Goal: Transaction & Acquisition: Book appointment/travel/reservation

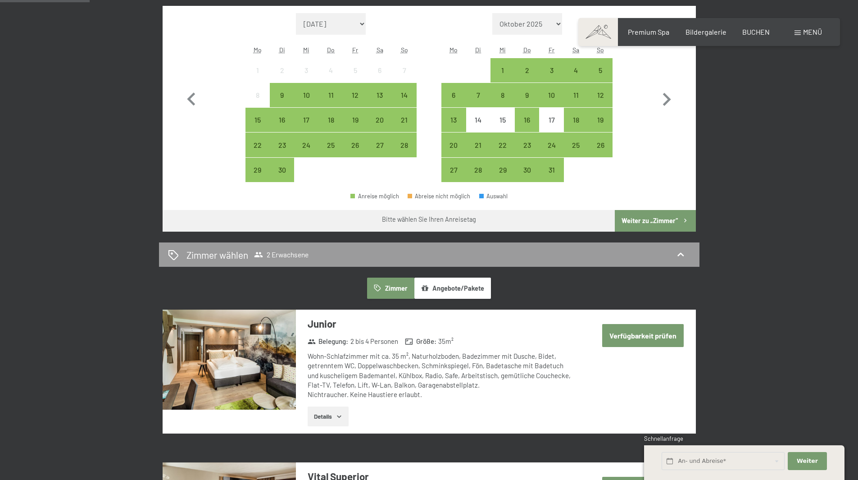
scroll to position [315, 0]
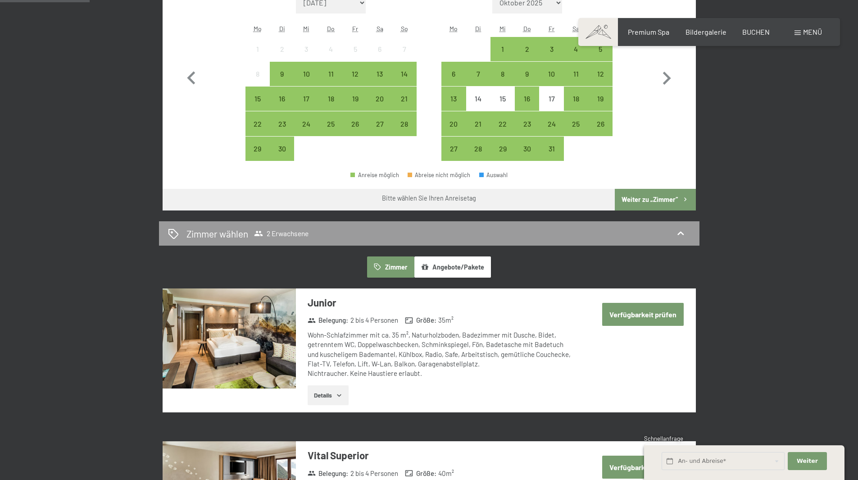
click at [457, 266] on button "Angebote/Pakete" at bounding box center [452, 266] width 77 height 21
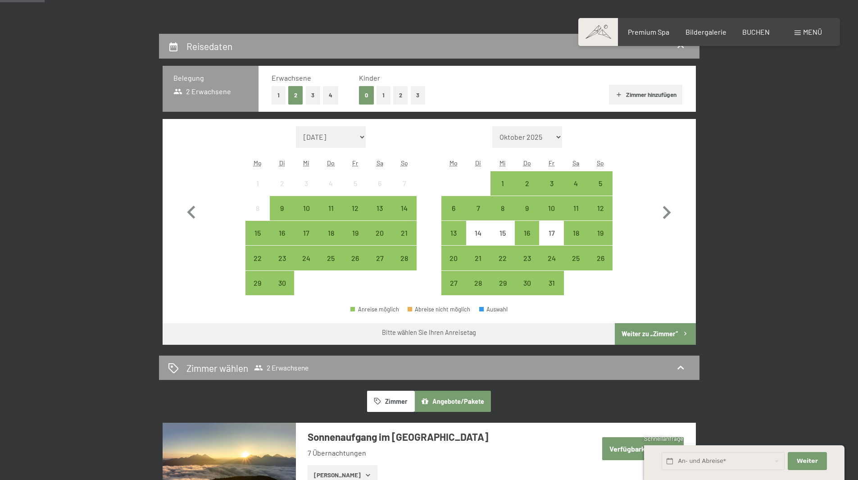
scroll to position [180, 0]
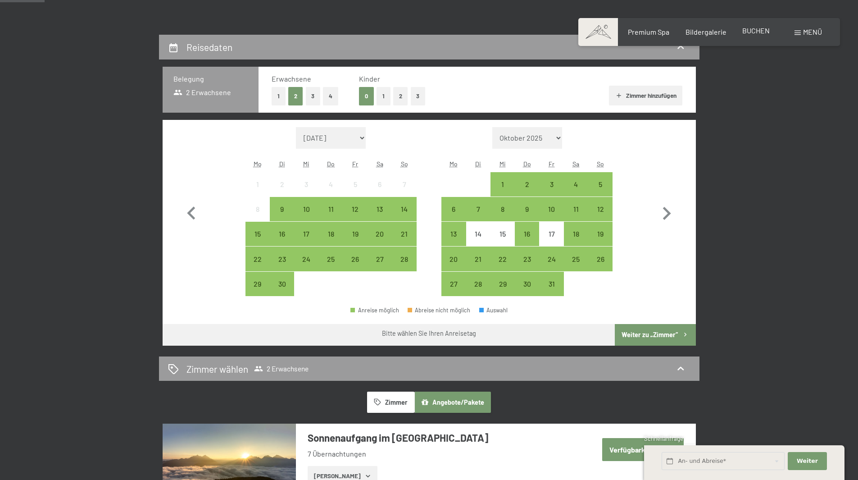
click at [752, 29] on span "BUCHEN" at bounding box center [755, 30] width 27 height 9
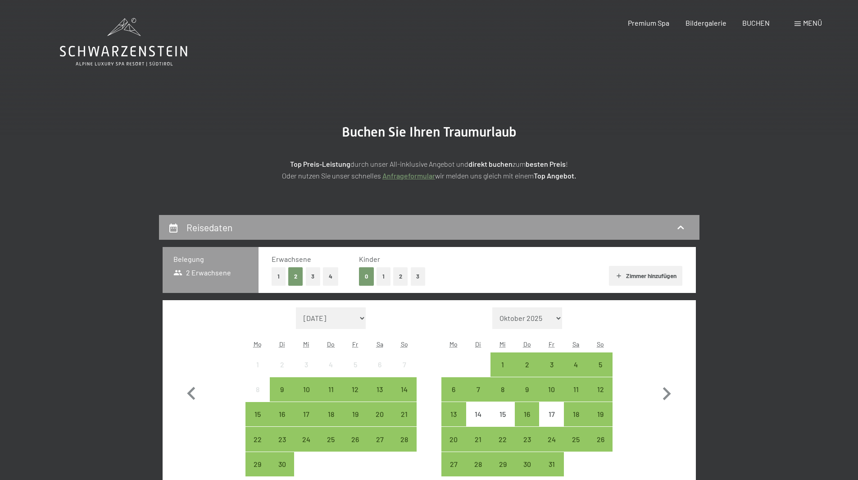
click at [807, 25] on span "Menü" at bounding box center [812, 22] width 19 height 9
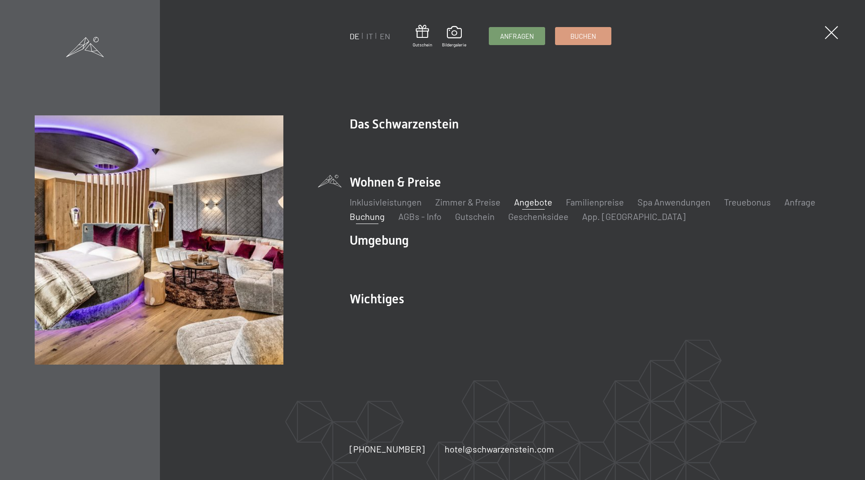
click at [536, 203] on link "Angebote" at bounding box center [533, 201] width 38 height 11
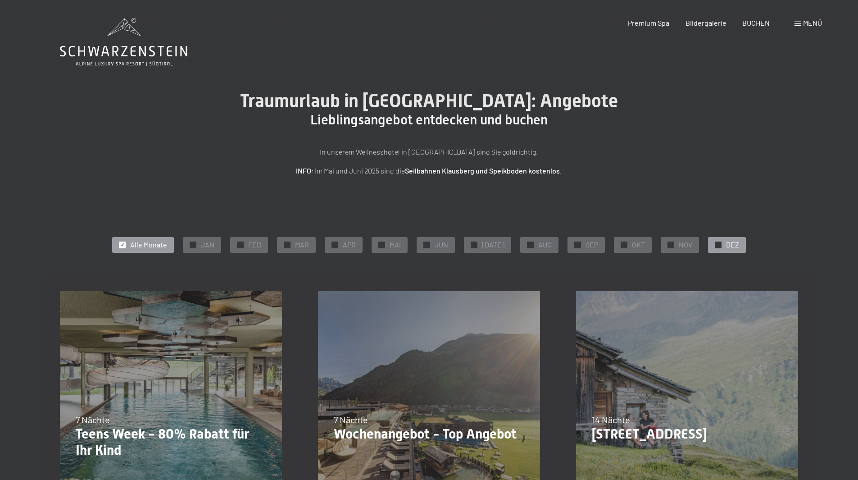
click at [709, 243] on div "✓ DEZ" at bounding box center [727, 244] width 38 height 15
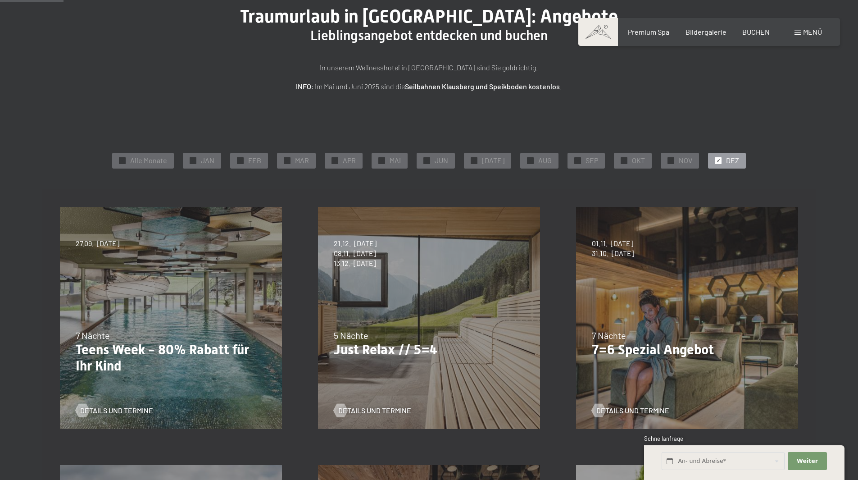
scroll to position [90, 0]
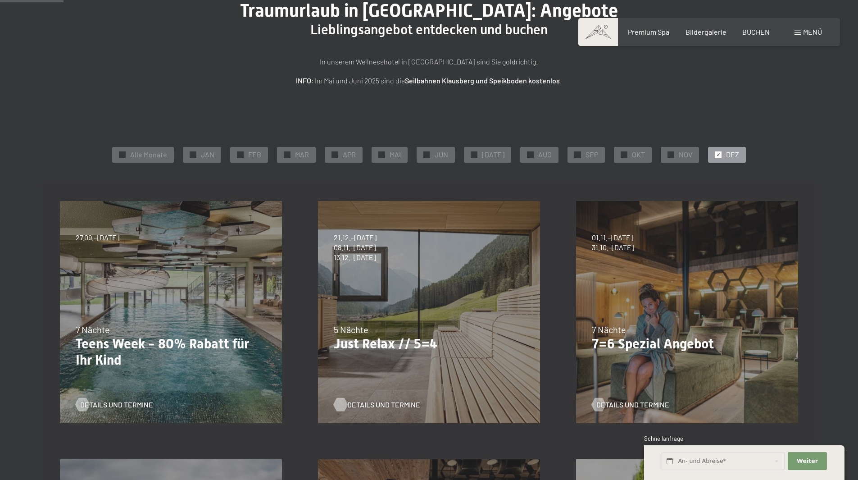
click at [379, 402] on span "Details und Termine" at bounding box center [383, 405] width 73 height 10
click at [726, 154] on span "DEZ" at bounding box center [732, 155] width 13 height 10
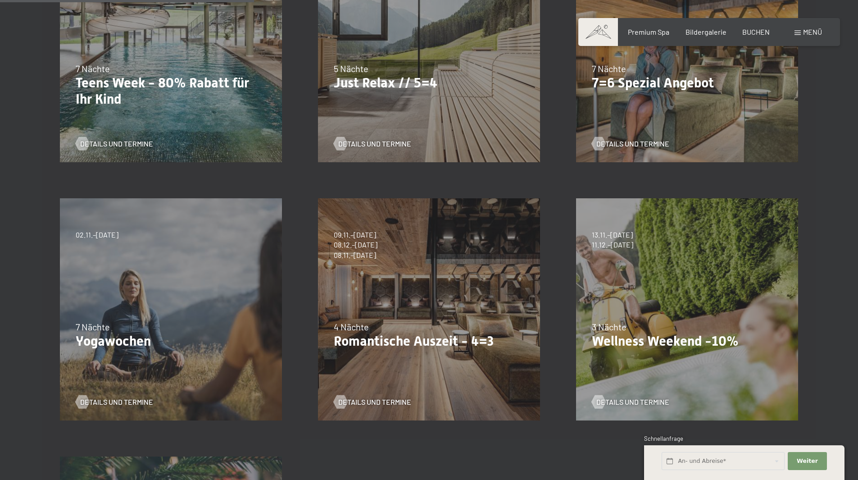
scroll to position [360, 0]
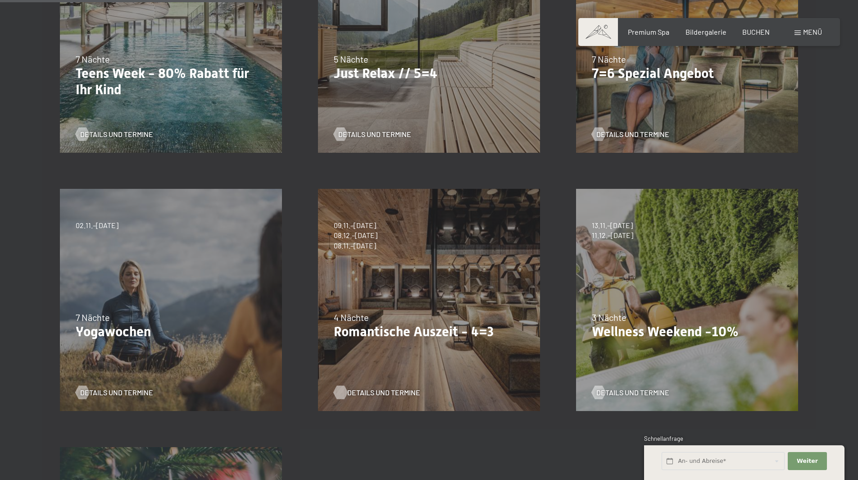
click at [382, 393] on span "Details und Termine" at bounding box center [383, 392] width 73 height 10
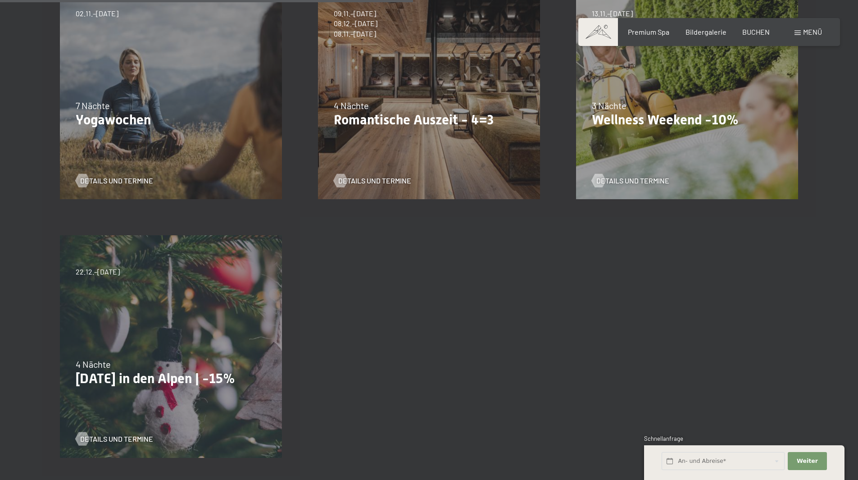
scroll to position [586, 0]
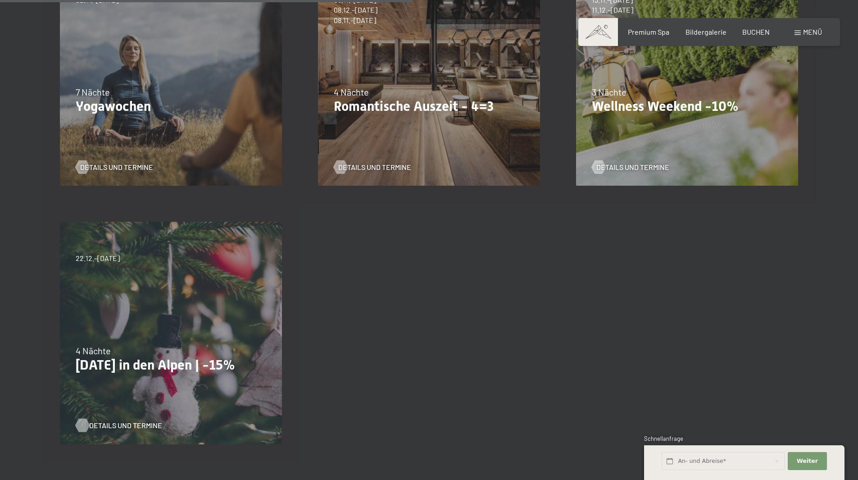
click at [132, 424] on span "Details und Termine" at bounding box center [125, 425] width 73 height 10
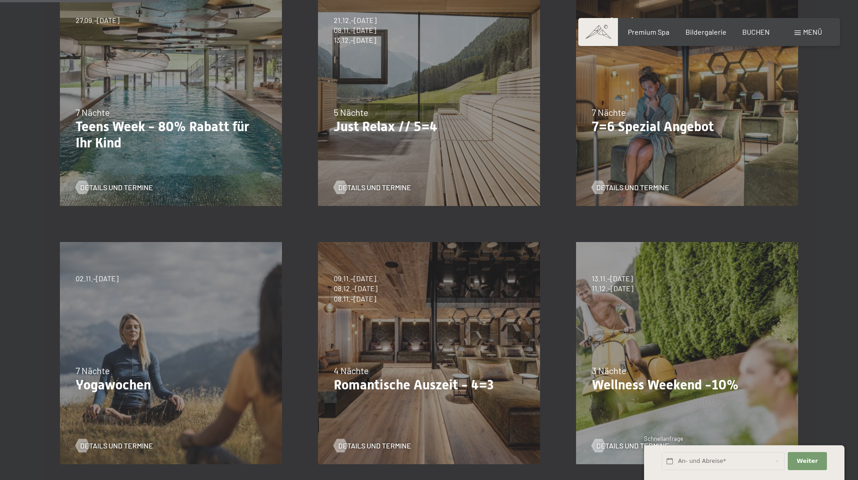
scroll to position [225, 0]
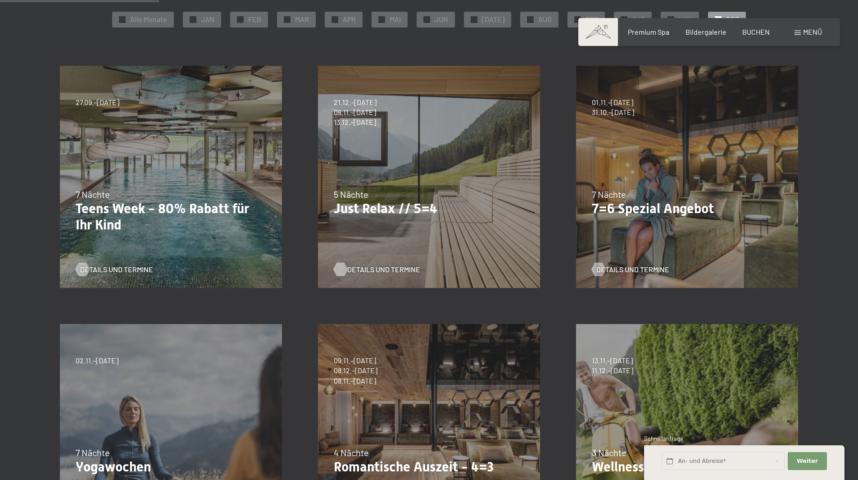
click at [378, 271] on span "Details und Termine" at bounding box center [383, 269] width 73 height 10
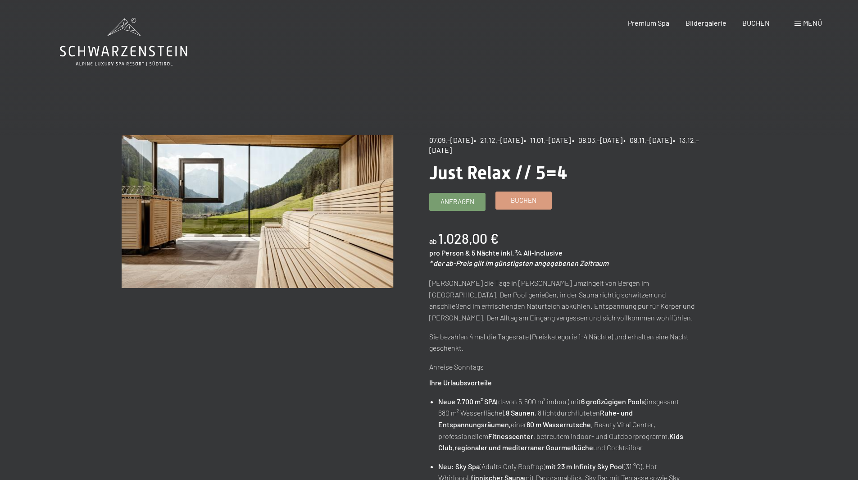
click at [524, 205] on link "Buchen" at bounding box center [523, 200] width 55 height 17
click at [526, 196] on span "Buchen" at bounding box center [524, 200] width 26 height 9
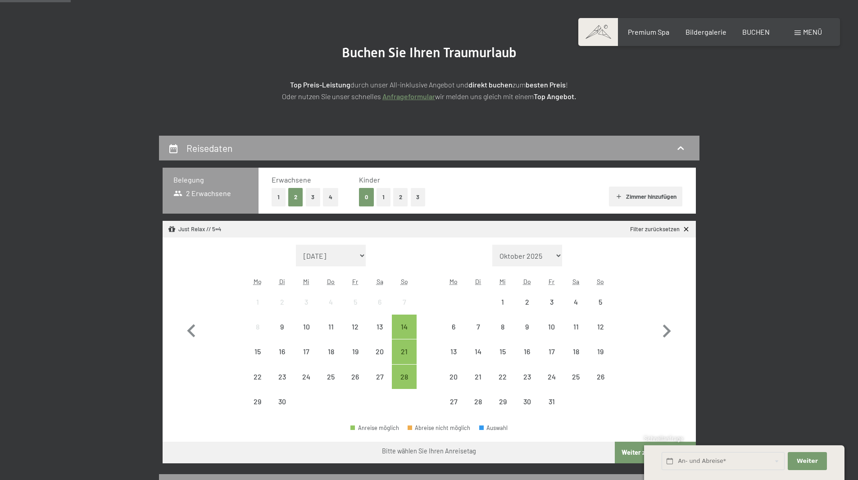
scroll to position [90, 0]
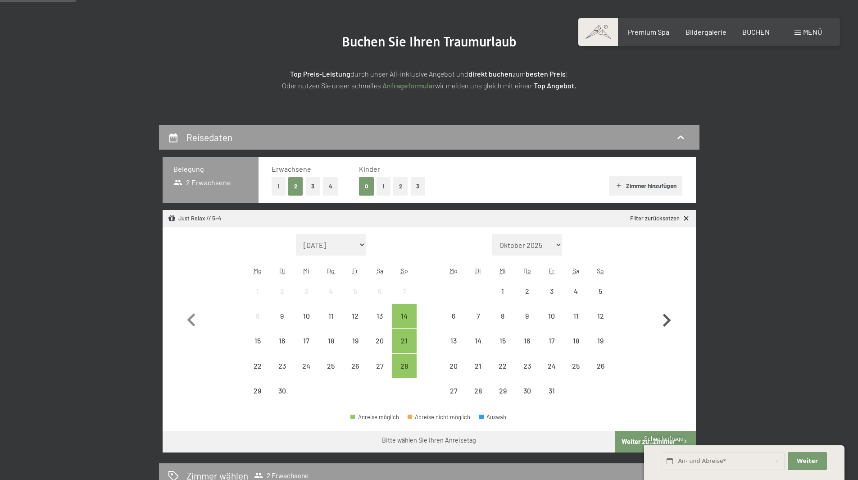
click at [666, 319] on icon "button" at bounding box center [667, 320] width 26 height 26
select select "2025-10-01"
select select "2025-11-01"
select select "2025-10-01"
select select "2025-11-01"
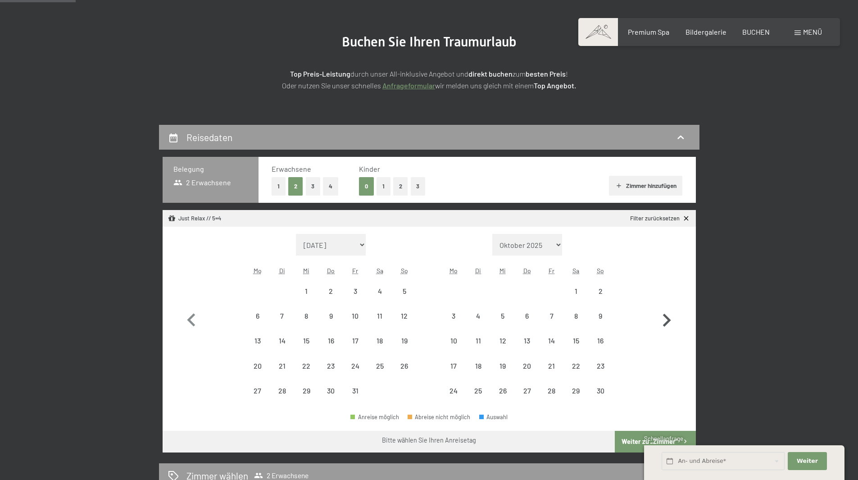
click at [666, 319] on icon "button" at bounding box center [667, 320] width 26 height 26
select select "2025-11-01"
select select "2025-12-01"
select select "2025-11-01"
select select "2025-12-01"
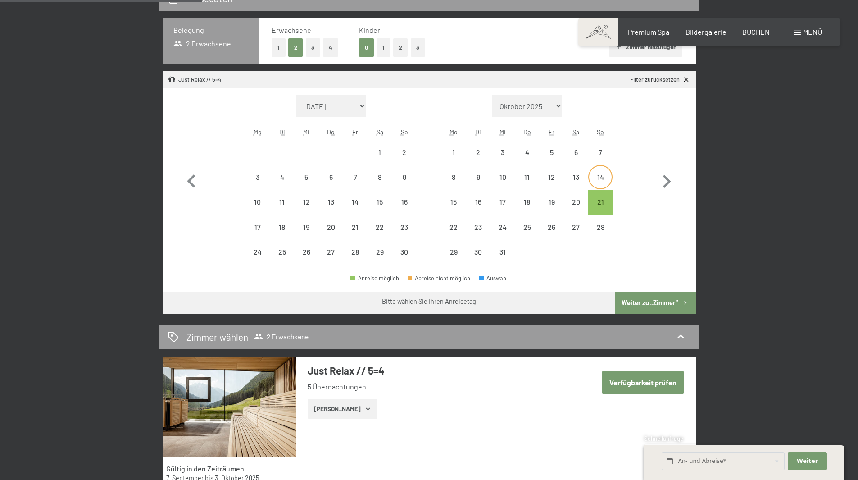
scroll to position [225, 0]
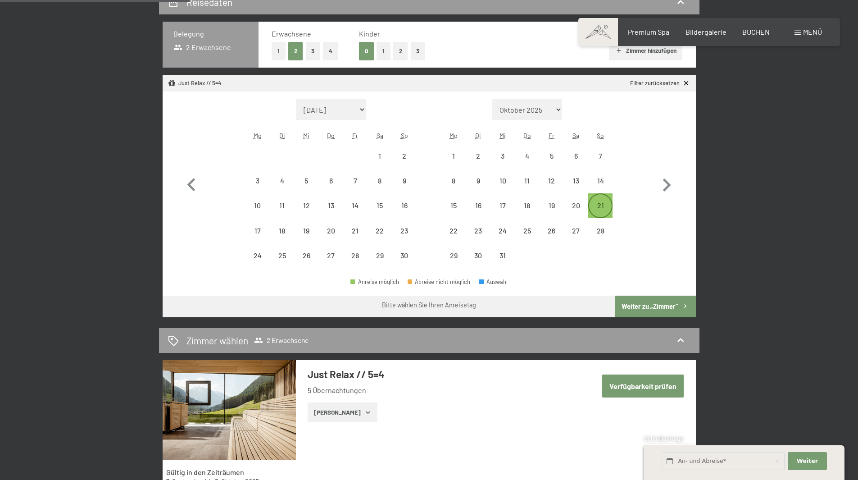
click at [602, 203] on div "21" at bounding box center [600, 213] width 23 height 23
select select "[DATE]"
click at [552, 234] on div "26" at bounding box center [551, 238] width 23 height 23
select select "[DATE]"
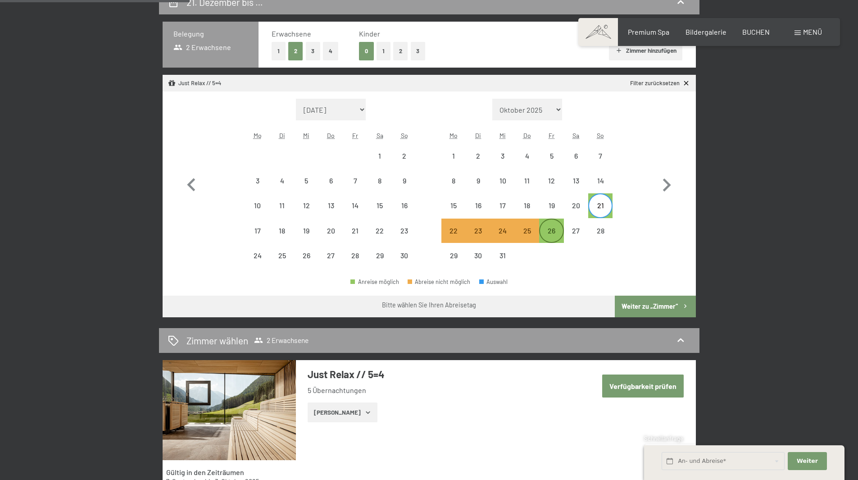
select select "[DATE]"
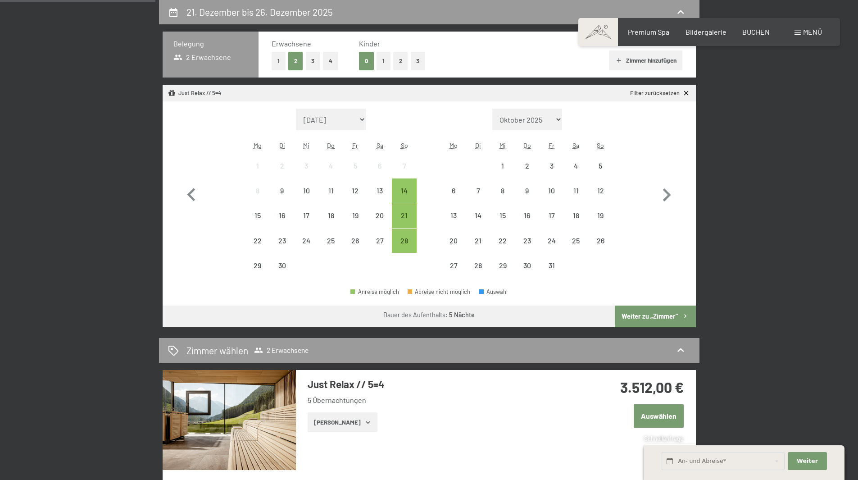
scroll to position [135, 0]
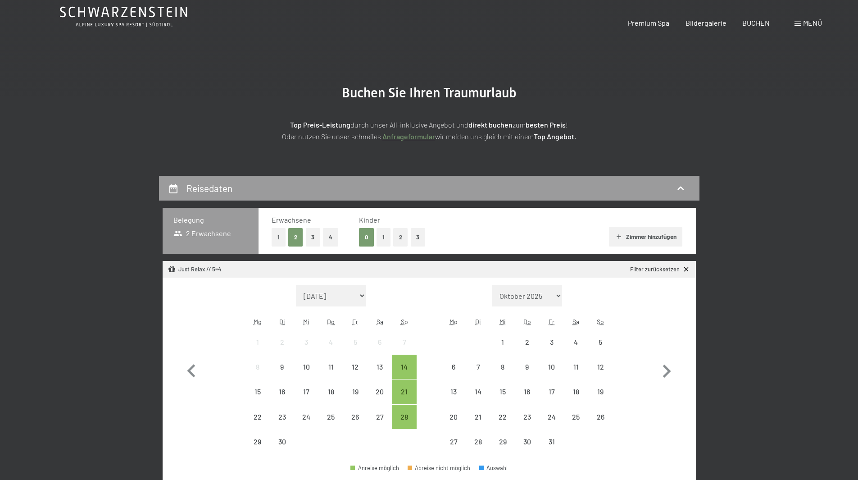
scroll to position [90, 0]
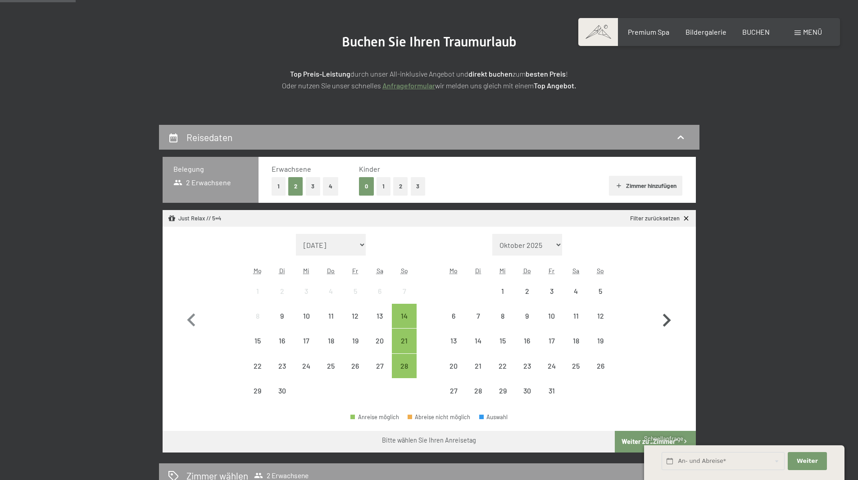
click at [663, 316] on icon "button" at bounding box center [667, 320] width 26 height 26
select select "2025-10-01"
select select "[DATE]"
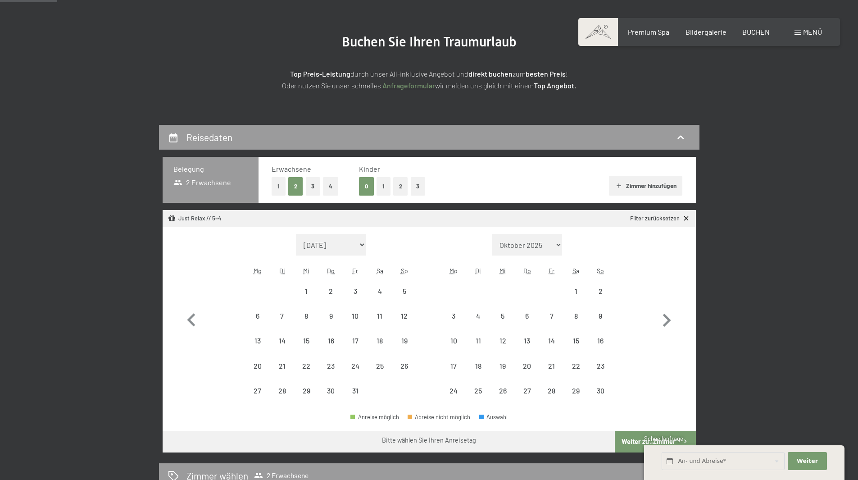
scroll to position [0, 0]
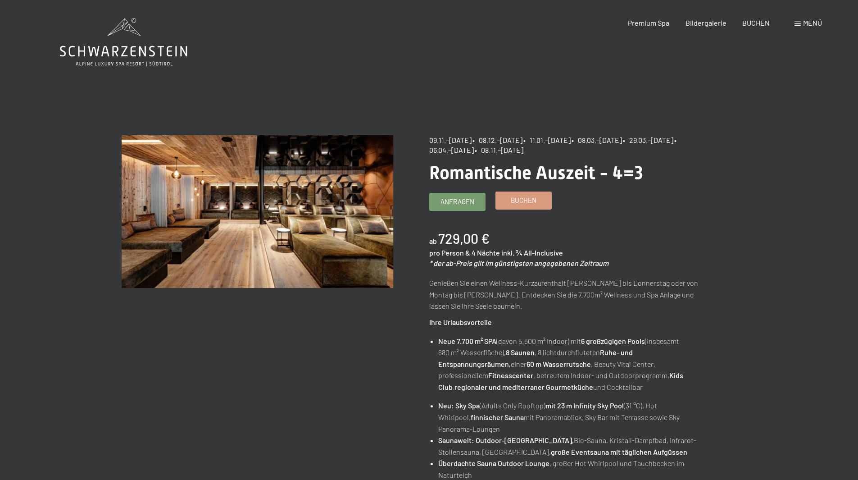
click at [520, 199] on span "Buchen" at bounding box center [524, 200] width 26 height 9
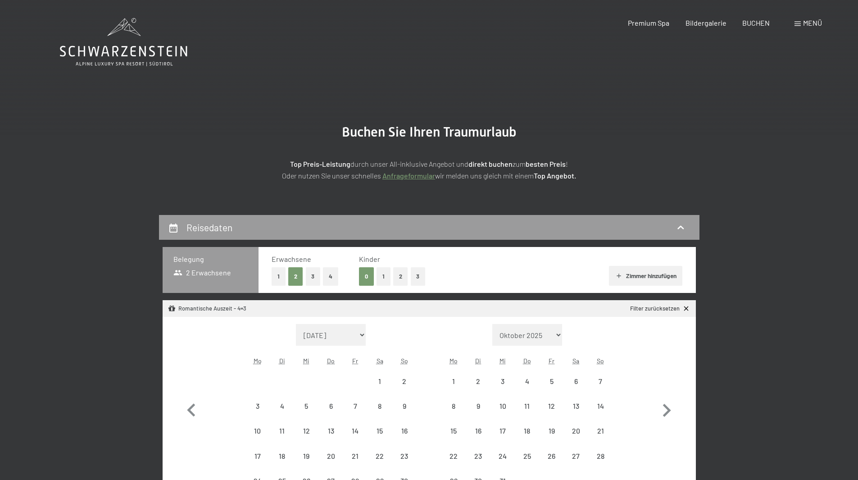
select select "[DATE]"
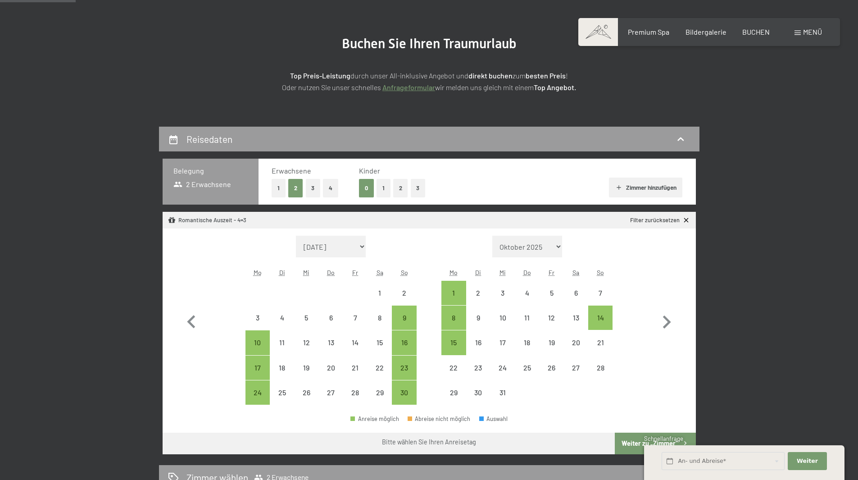
scroll to position [90, 0]
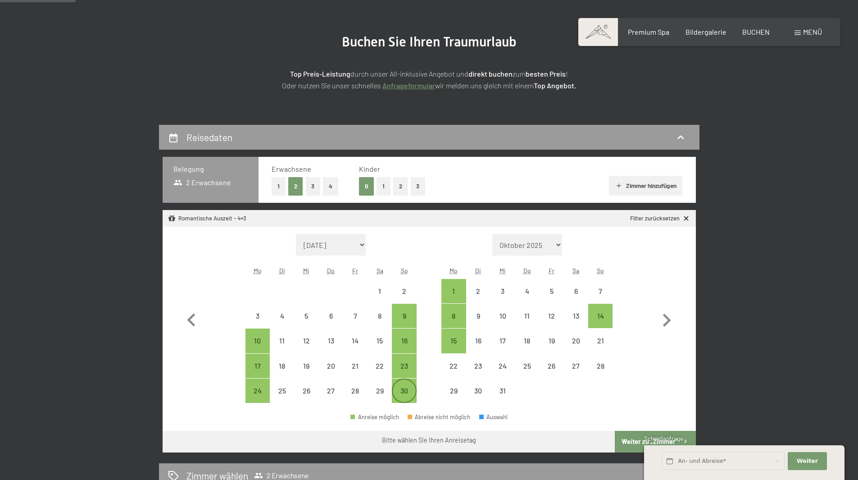
click at [411, 392] on div "30" at bounding box center [404, 398] width 23 height 23
select select "[DATE]"
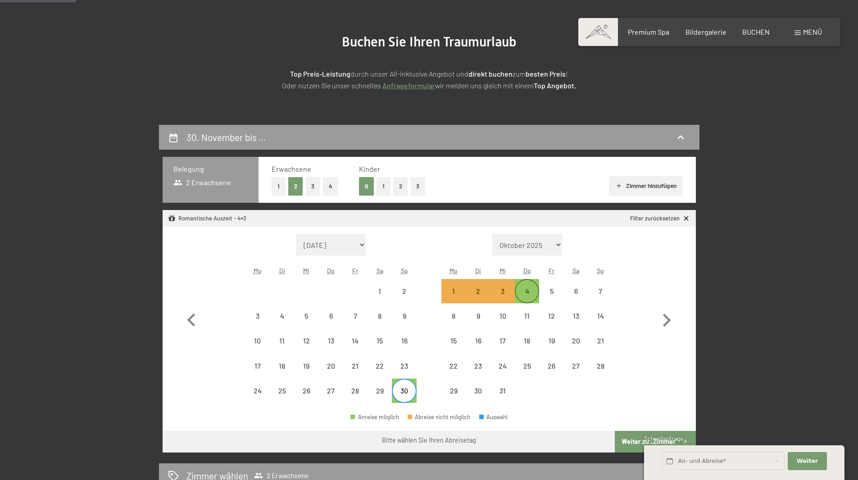
click at [524, 291] on div "4" at bounding box center [527, 298] width 23 height 23
select select "[DATE]"
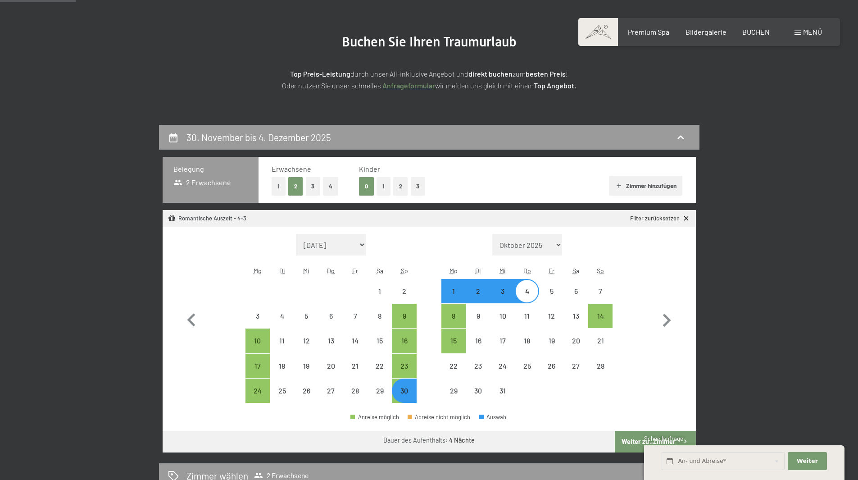
select select "[DATE]"
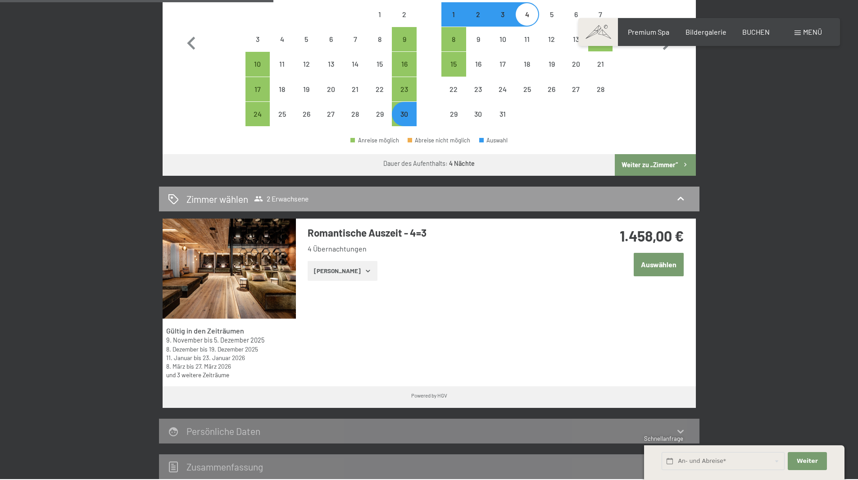
scroll to position [315, 0]
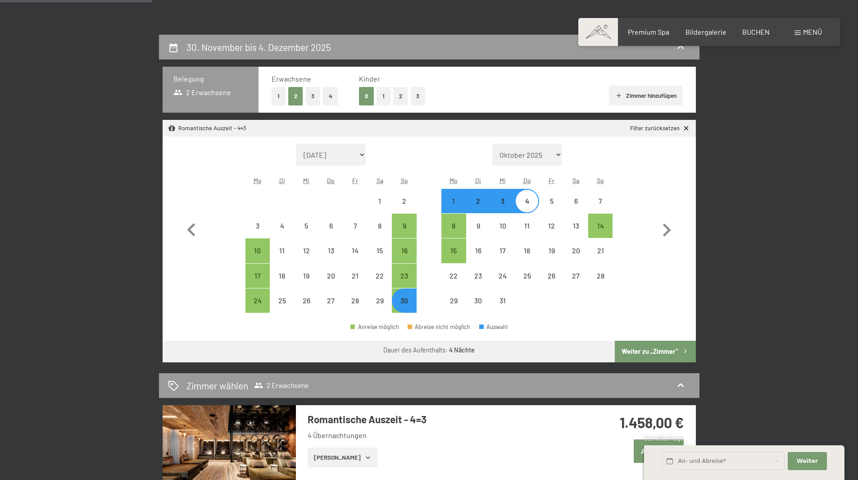
click at [666, 352] on button "Weiter zu „Zimmer“" at bounding box center [655, 352] width 81 height 22
select select "[DATE]"
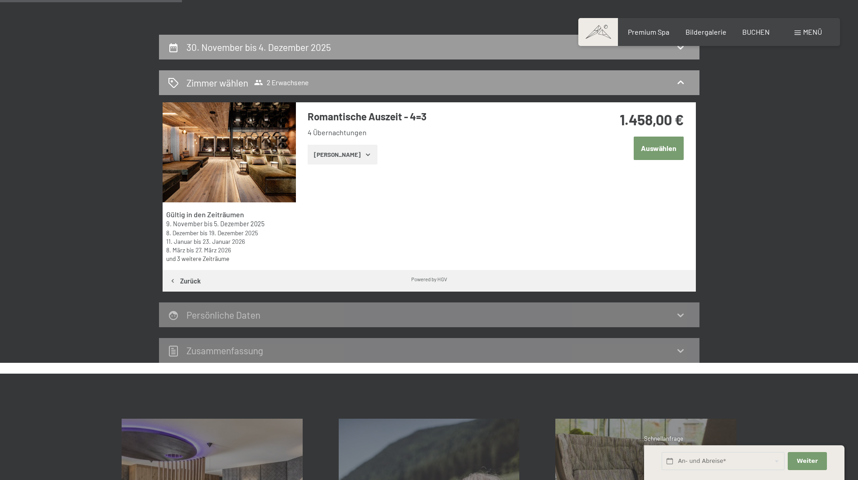
scroll to position [215, 0]
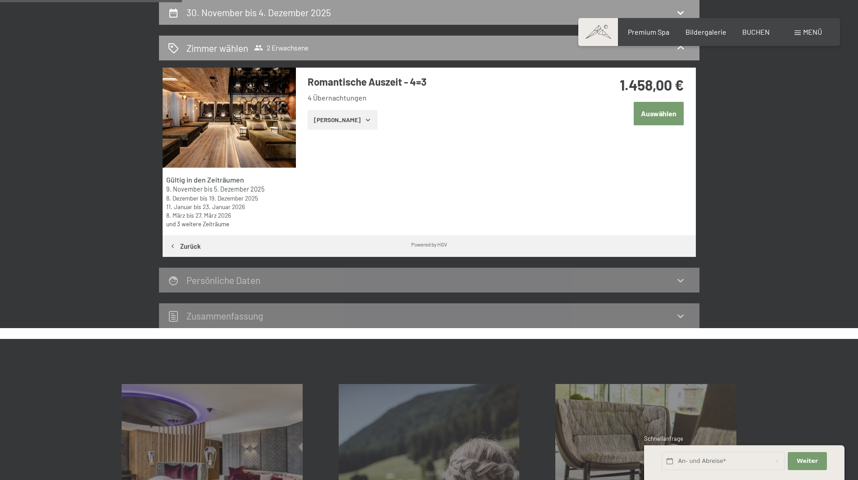
click at [663, 114] on button "Auswählen" at bounding box center [659, 113] width 50 height 23
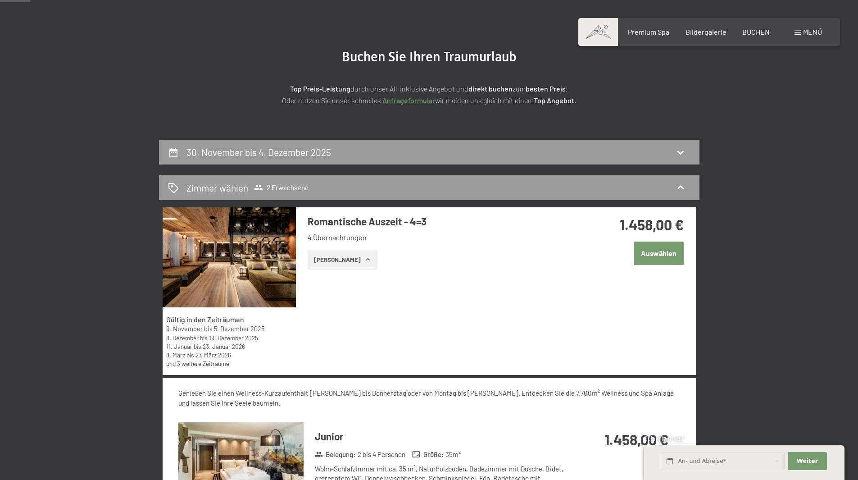
scroll to position [90, 0]
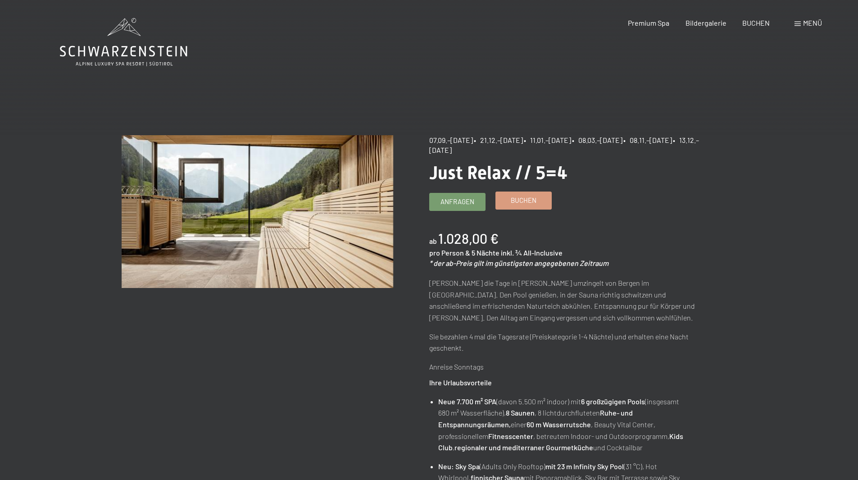
click at [520, 205] on span "Buchen" at bounding box center [524, 200] width 26 height 9
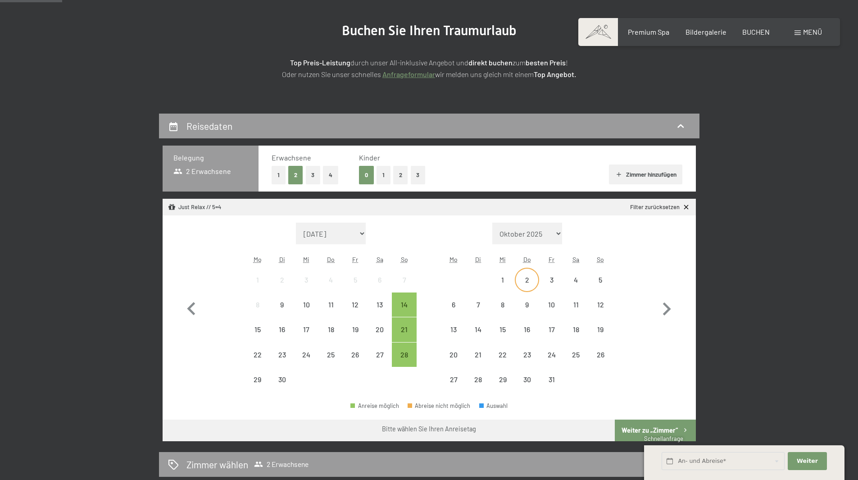
scroll to position [135, 0]
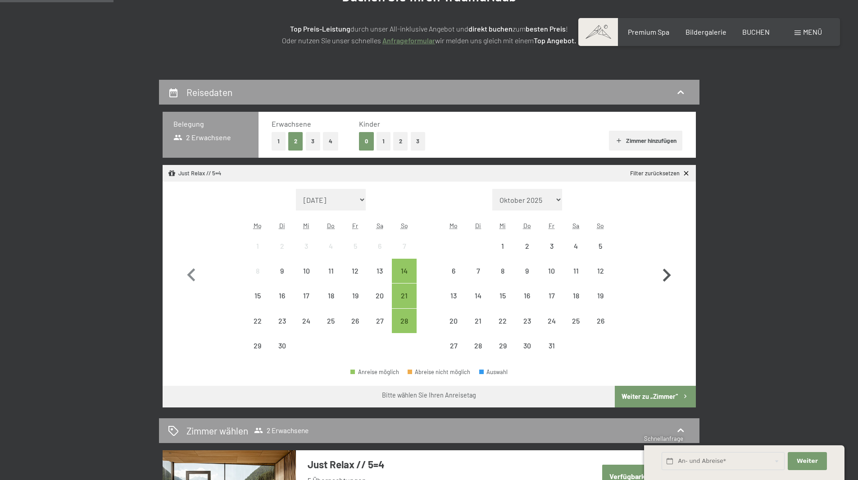
click at [666, 273] on icon "button" at bounding box center [667, 275] width 8 height 13
select select "[DATE]"
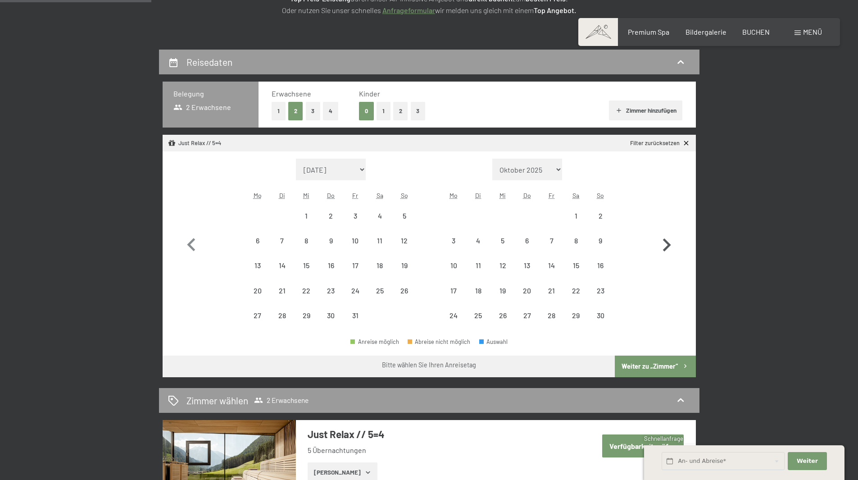
scroll to position [180, 0]
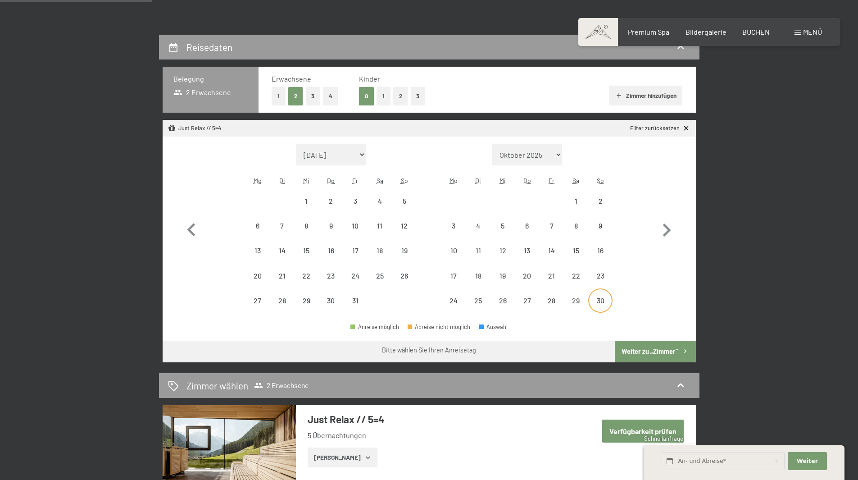
click at [601, 300] on div "30" at bounding box center [600, 308] width 23 height 23
select select "[DATE]"
click at [664, 226] on icon "button" at bounding box center [667, 229] width 8 height 13
select select "[DATE]"
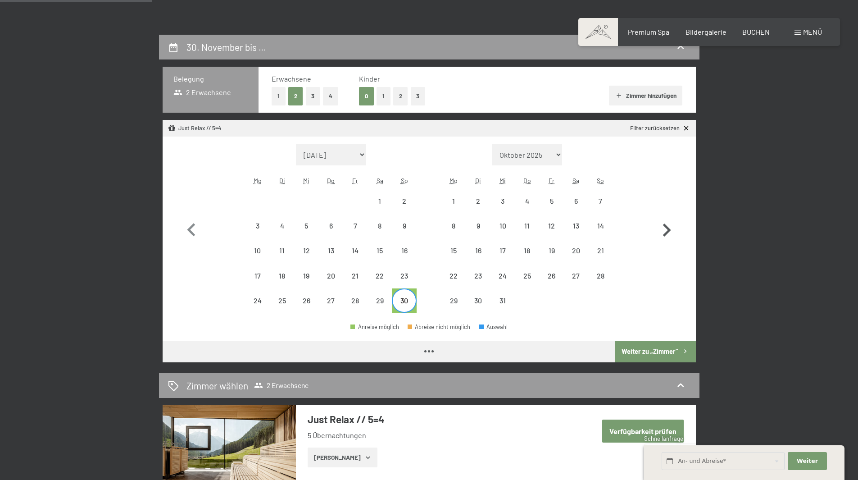
select select "[DATE]"
click at [551, 201] on div "5" at bounding box center [551, 208] width 23 height 23
select select "[DATE]"
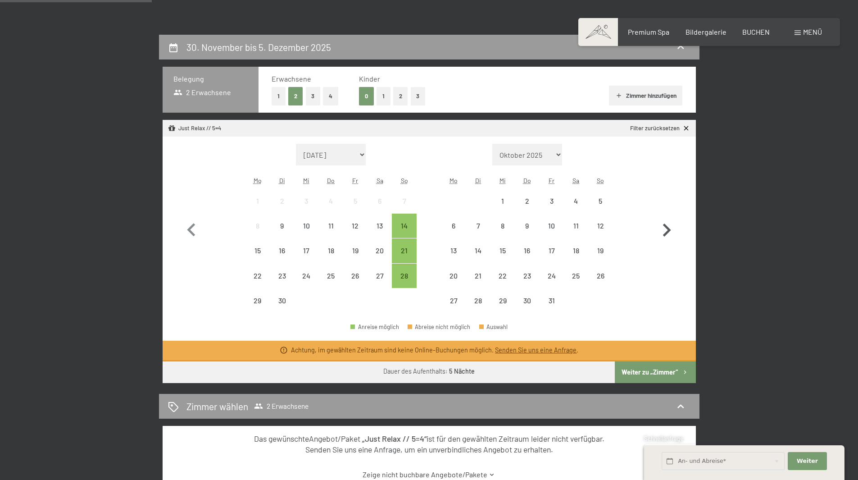
click at [670, 222] on icon "button" at bounding box center [667, 230] width 26 height 26
select select "[DATE]"
click at [600, 306] on div "30" at bounding box center [600, 308] width 23 height 23
select select "[DATE]"
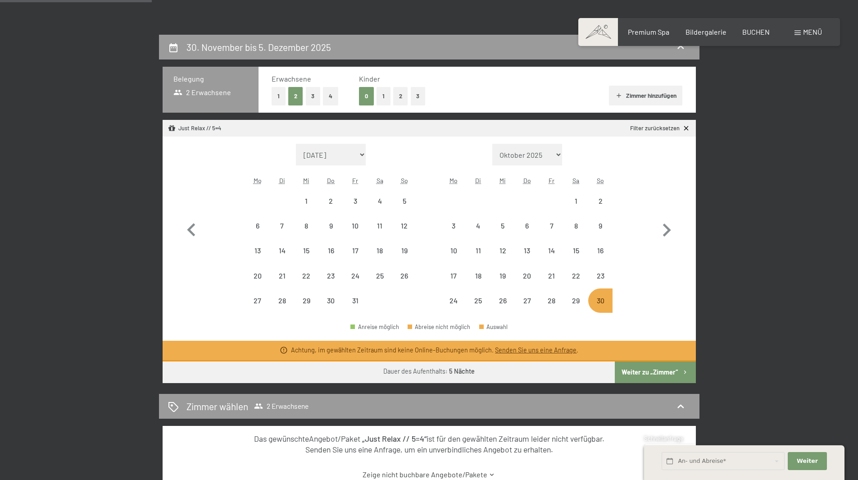
select select "[DATE]"
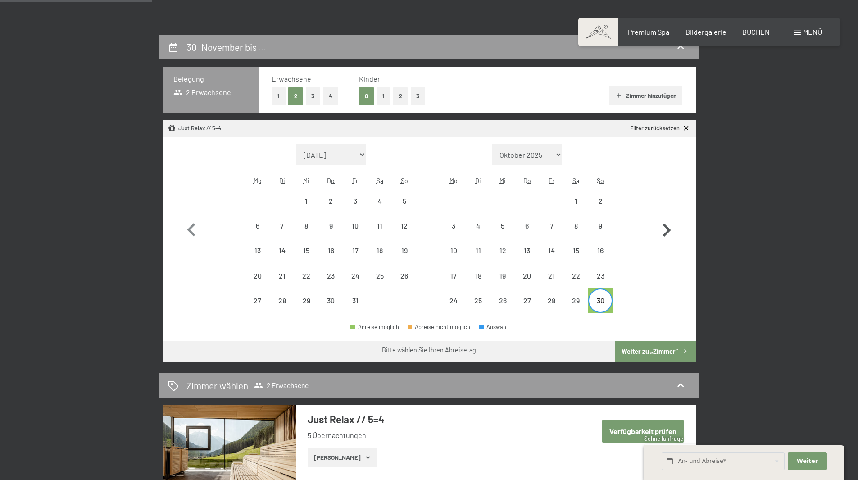
click at [665, 229] on icon "button" at bounding box center [667, 230] width 26 height 26
select select "[DATE]"
click at [578, 204] on div "6" at bounding box center [576, 208] width 23 height 23
select select "[DATE]"
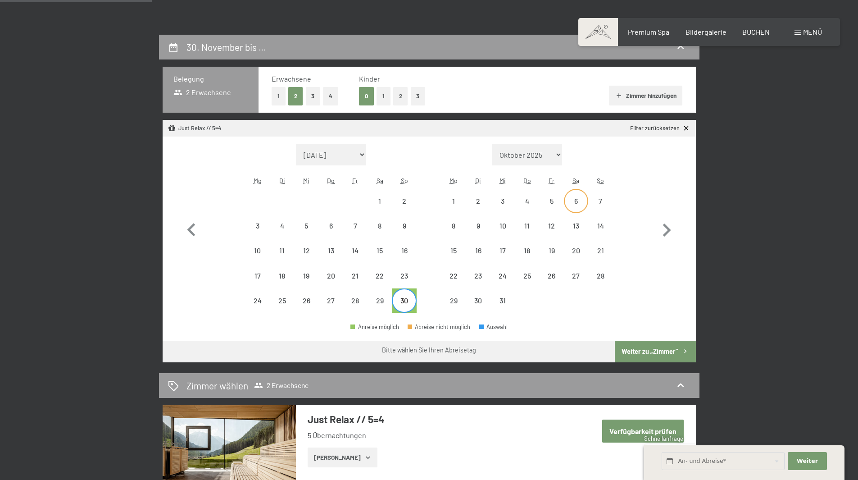
select select "[DATE]"
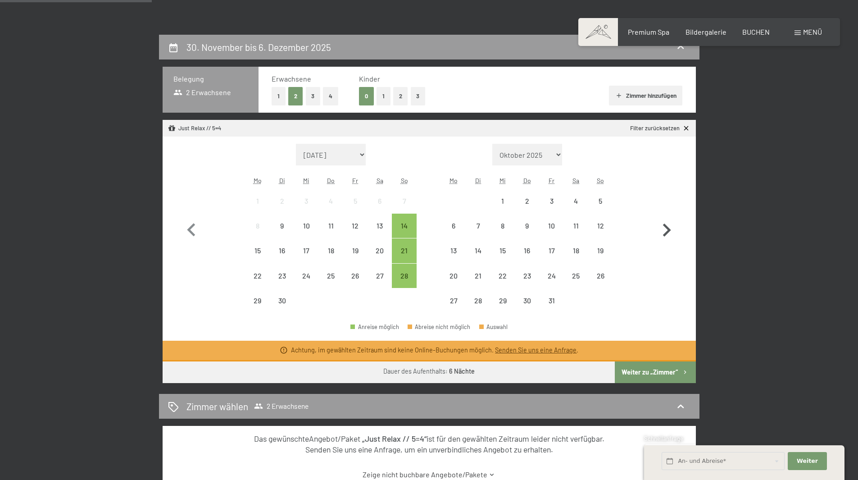
click at [662, 229] on icon "button" at bounding box center [667, 230] width 26 height 26
select select "[DATE]"
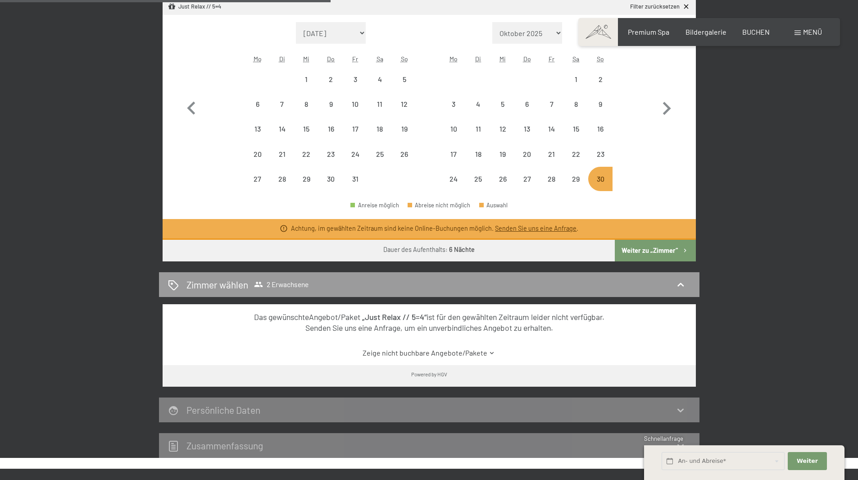
scroll to position [225, 0]
